Goal: Task Accomplishment & Management: Manage account settings

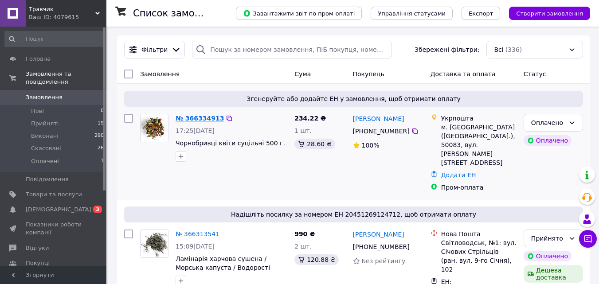
click at [194, 119] on link "№ 366334913" at bounding box center [199, 118] width 48 height 7
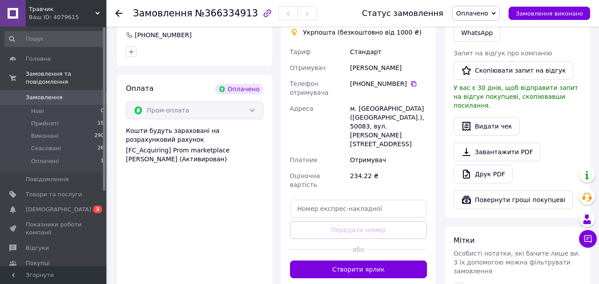
scroll to position [245, 0]
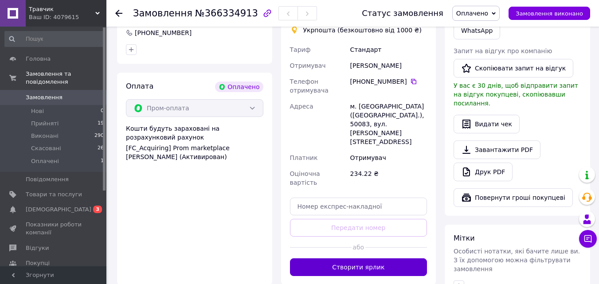
click at [352, 258] on button "Створити ярлик" at bounding box center [358, 267] width 137 height 18
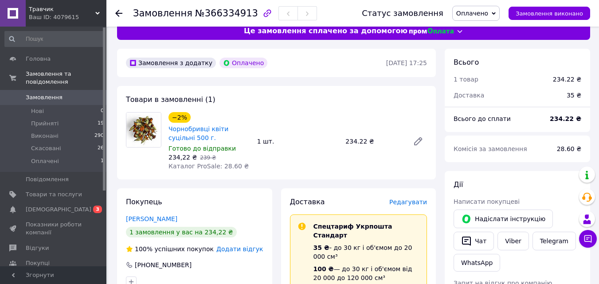
scroll to position [0, 0]
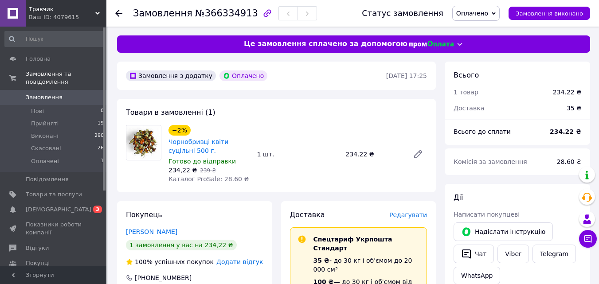
click at [499, 11] on span "Оплачено" at bounding box center [475, 13] width 47 height 15
click at [473, 31] on li "Прийнято" at bounding box center [475, 30] width 47 height 13
click at [49, 206] on span "[DEMOGRAPHIC_DATA]" at bounding box center [59, 210] width 66 height 8
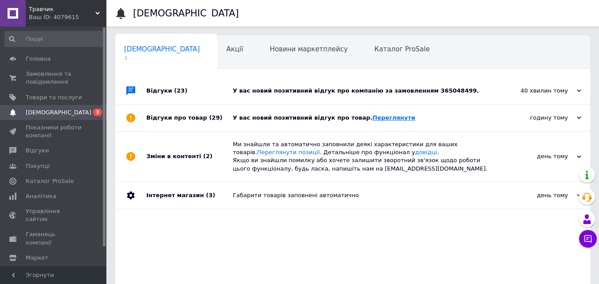
click at [372, 119] on link "Переглянути" at bounding box center [393, 117] width 43 height 7
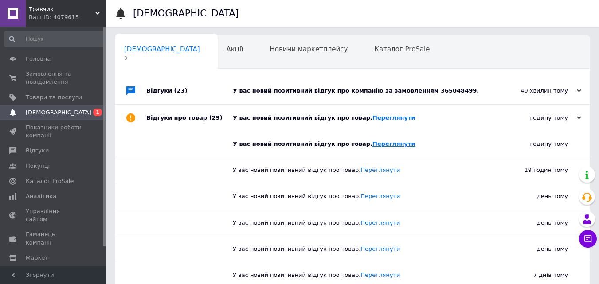
click at [372, 144] on link "Переглянути" at bounding box center [393, 143] width 43 height 7
click at [434, 91] on div "У вас новий позитивний відгук про компанію за замовленням 365048499." at bounding box center [363, 91] width 260 height 8
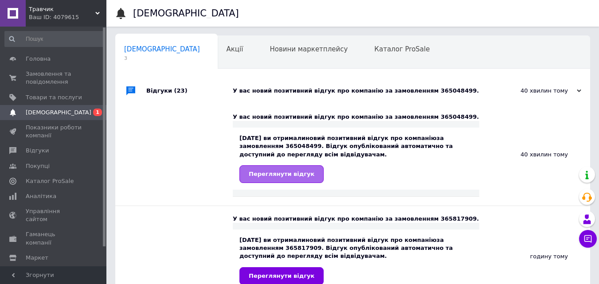
click at [279, 171] on span "Переглянути відгук" at bounding box center [282, 174] width 66 height 7
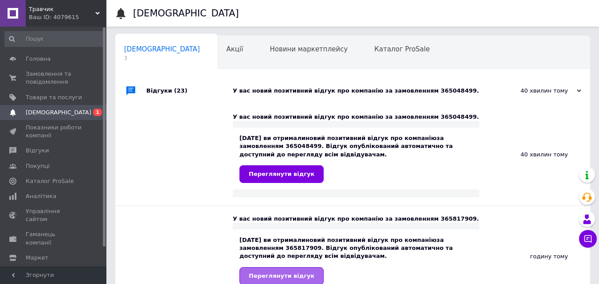
click at [300, 278] on span "Переглянути відгук" at bounding box center [282, 275] width 66 height 7
click at [34, 150] on span "Відгуки" at bounding box center [37, 151] width 23 height 8
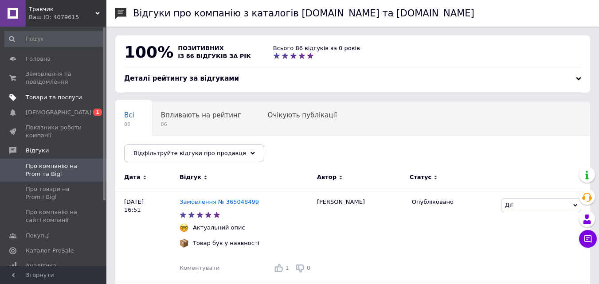
click at [39, 95] on span "Товари та послуги" at bounding box center [54, 97] width 56 height 8
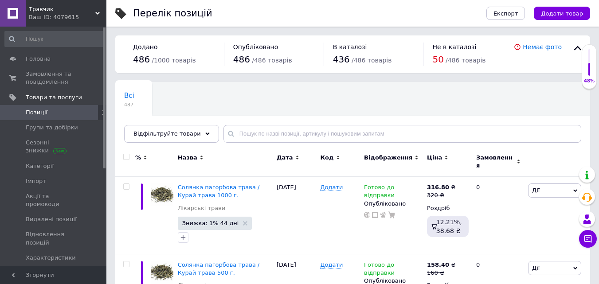
click at [47, 269] on span "[DEMOGRAPHIC_DATA]" at bounding box center [59, 273] width 66 height 8
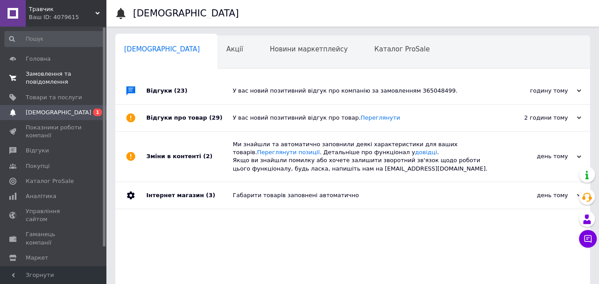
click at [66, 70] on span "Замовлення та повідомлення" at bounding box center [54, 78] width 56 height 16
